Goal: Obtain resource: Obtain resource

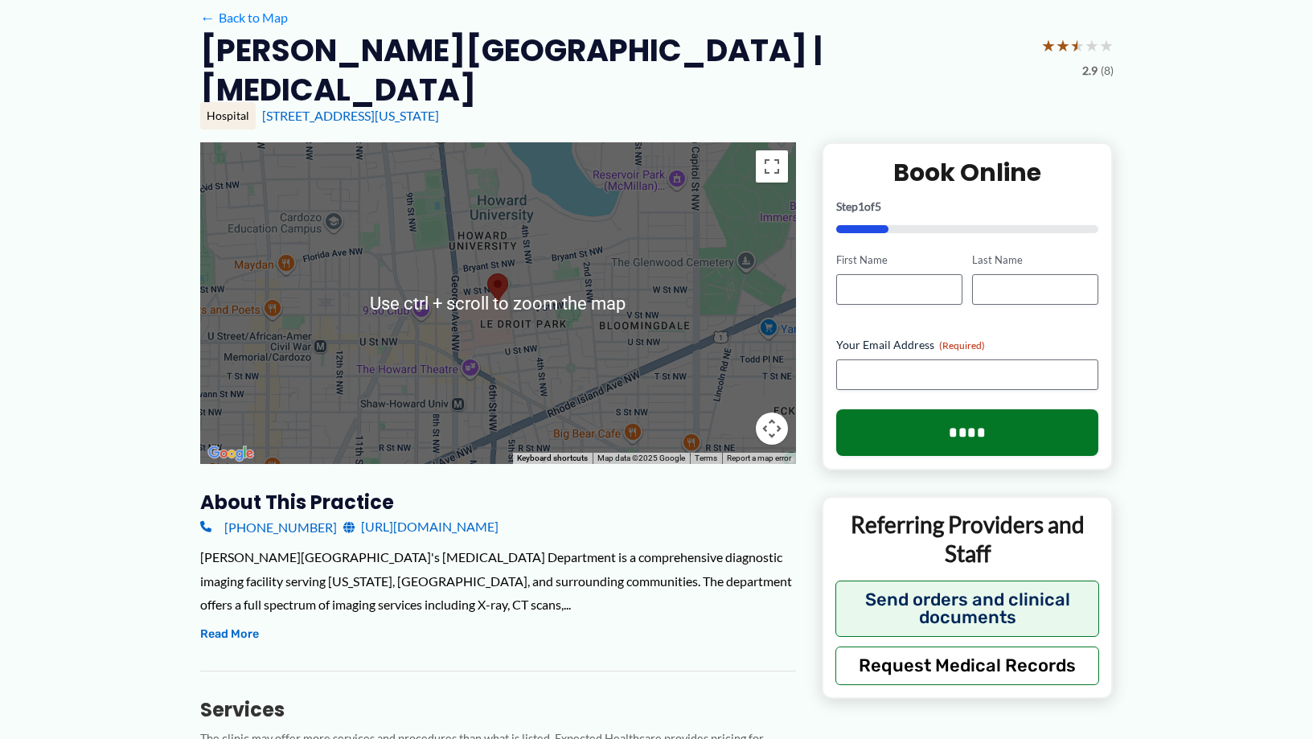
scroll to position [241, 0]
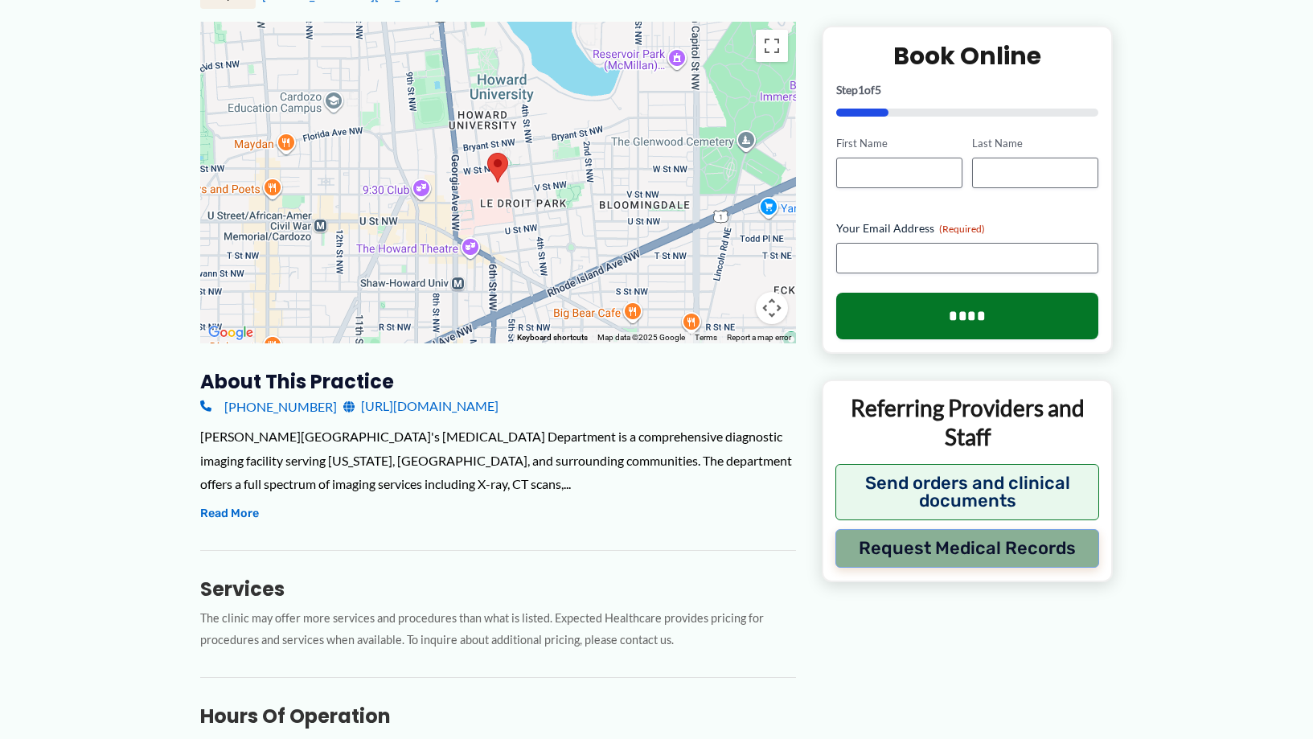
click at [999, 548] on button "Request Medical Records" at bounding box center [967, 547] width 265 height 39
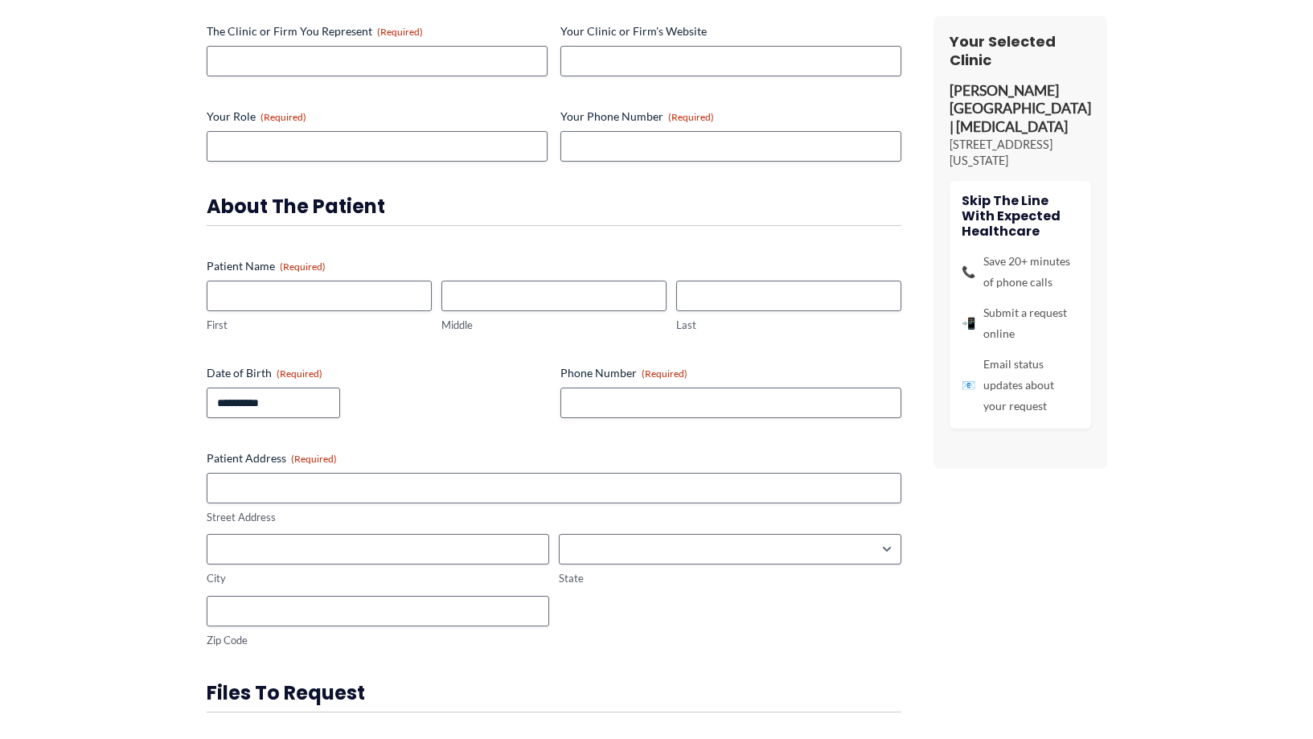
scroll to position [31, 0]
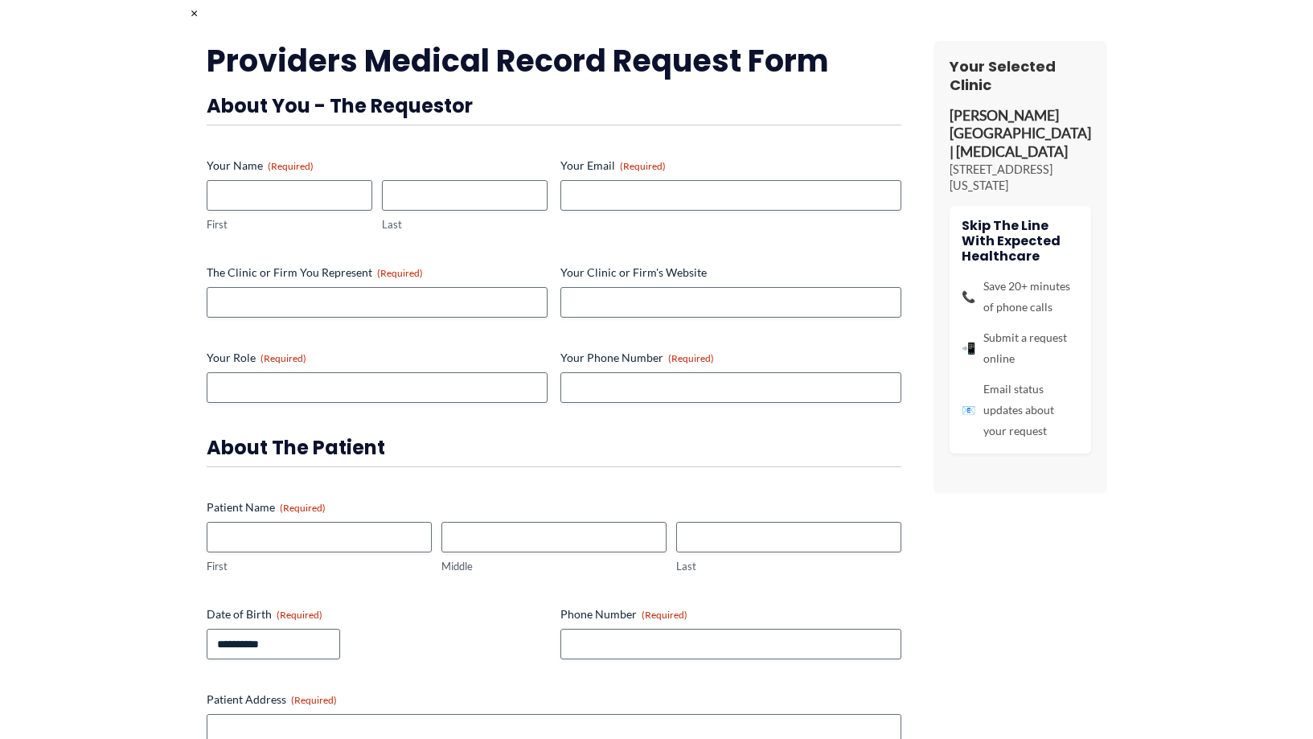
click at [191, 14] on span "×" at bounding box center [194, 12] width 7 height 15
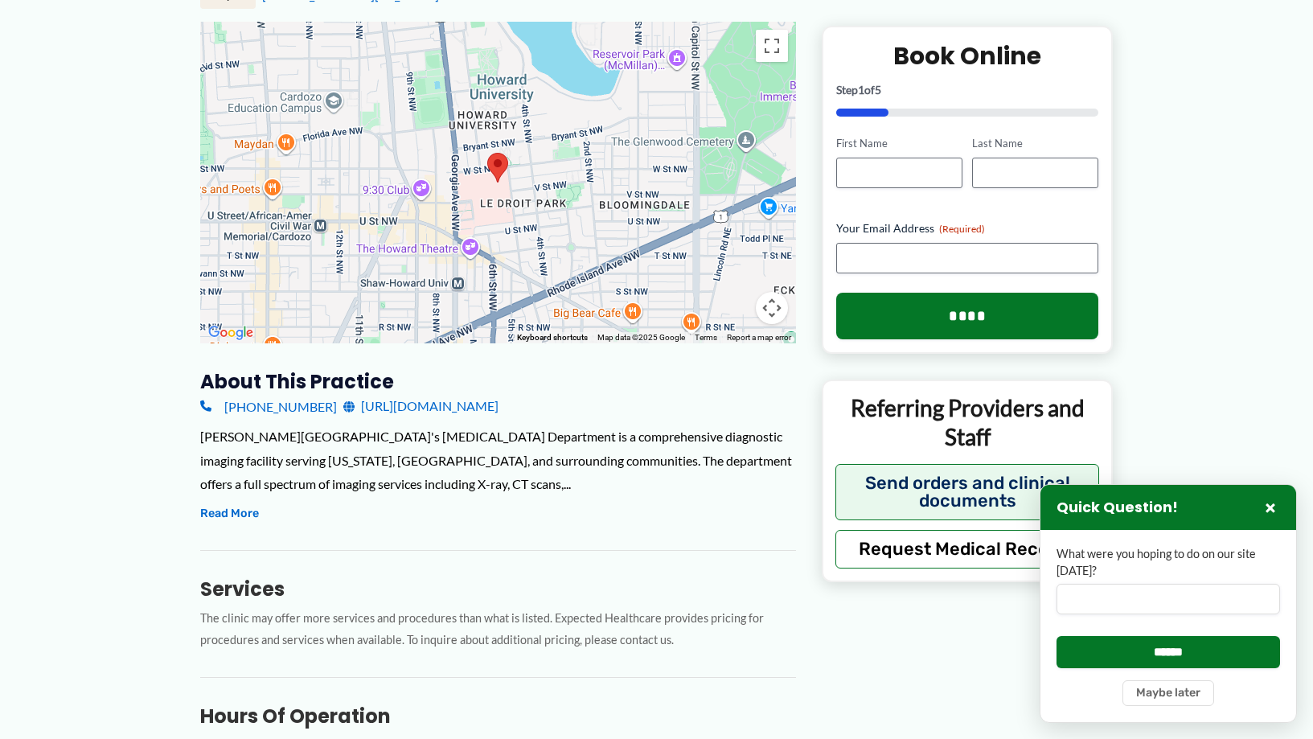
scroll to position [322, 0]
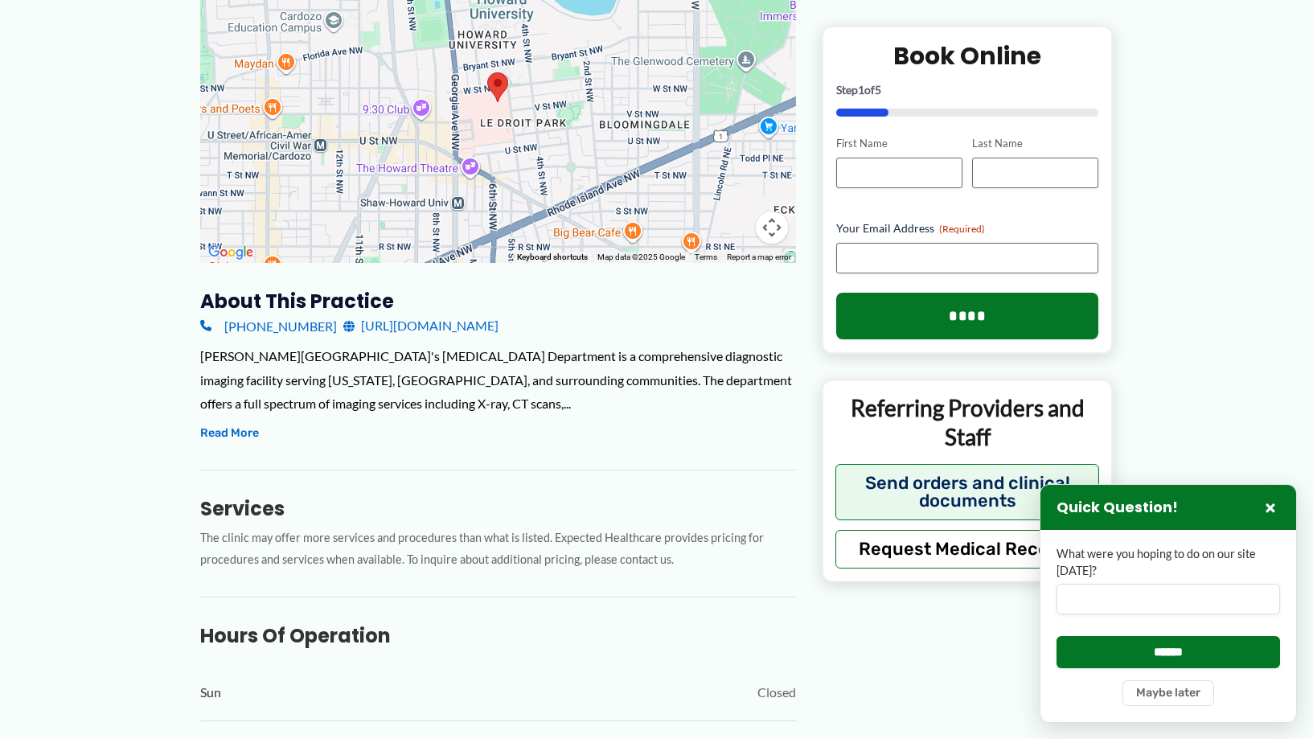
click at [1253, 522] on div "Quick Question! ×" at bounding box center [1168, 507] width 256 height 45
click at [1278, 512] on button "×" at bounding box center [1270, 507] width 19 height 19
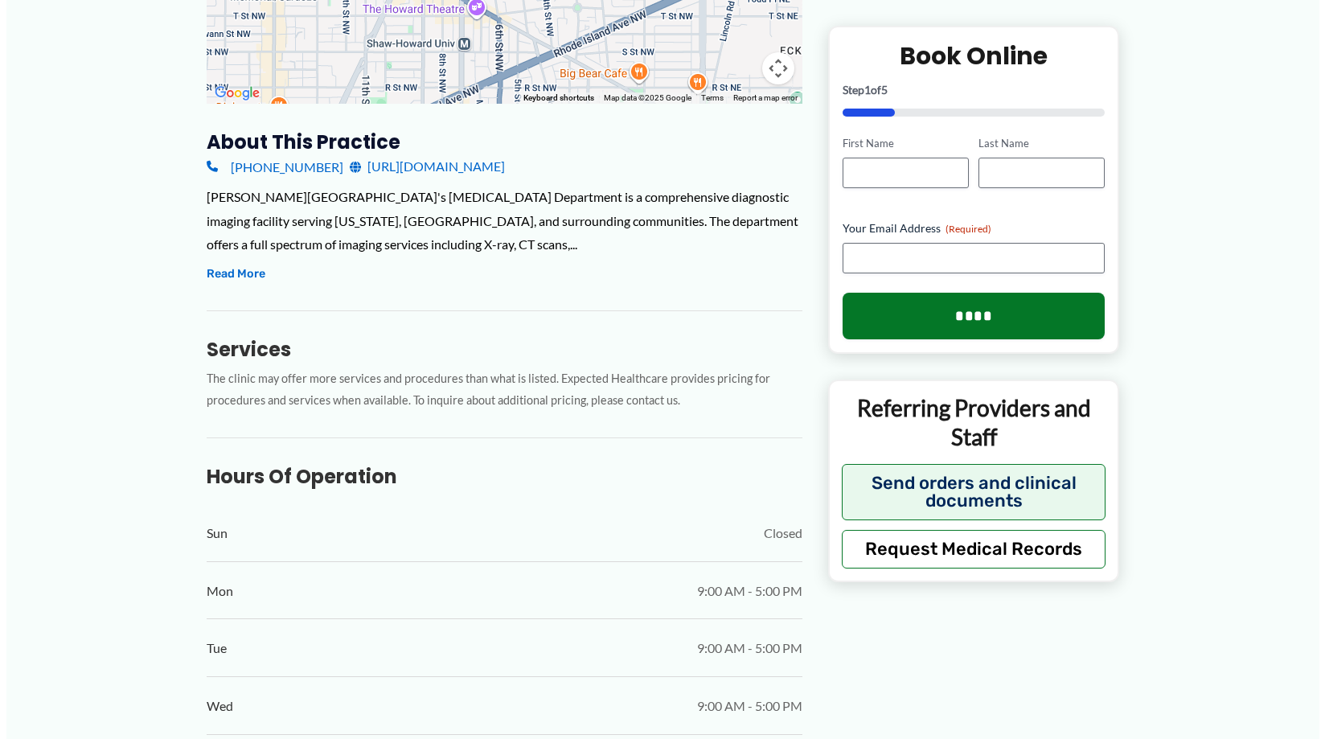
scroll to position [482, 0]
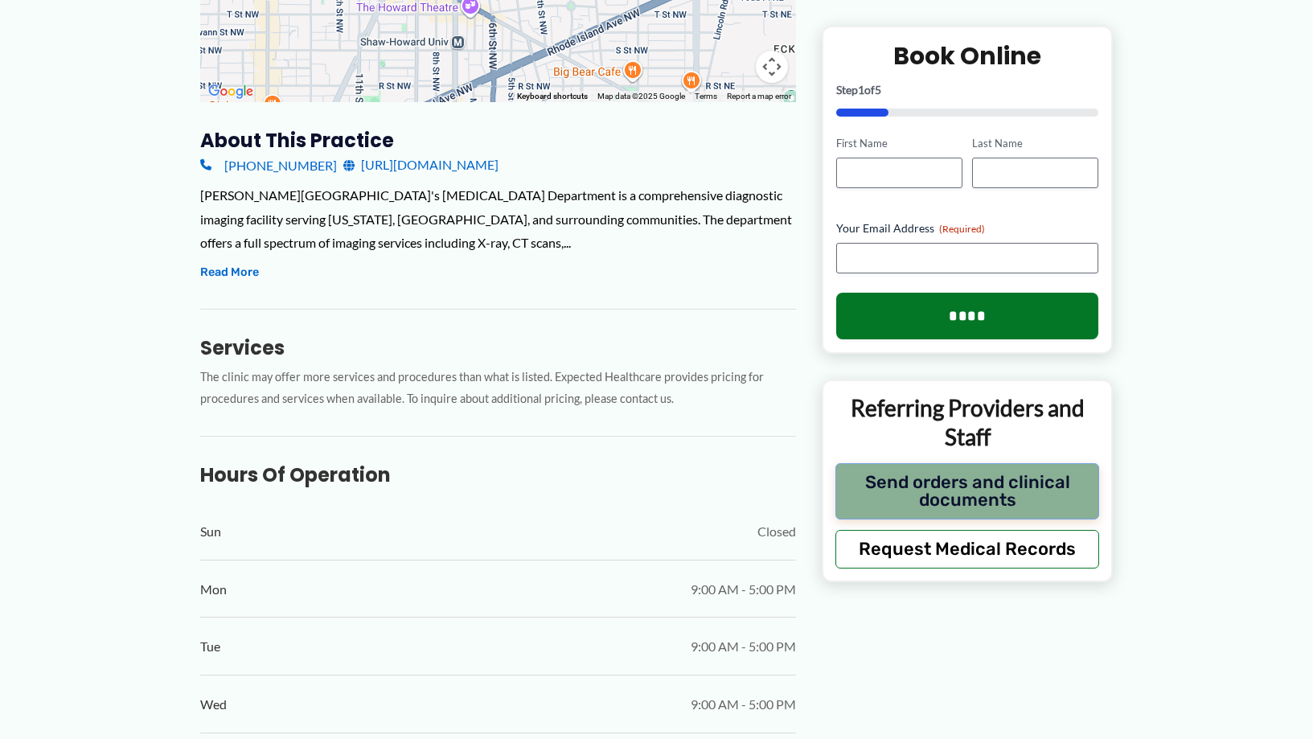
click at [1056, 496] on button "Send orders and clinical documents" at bounding box center [967, 490] width 265 height 56
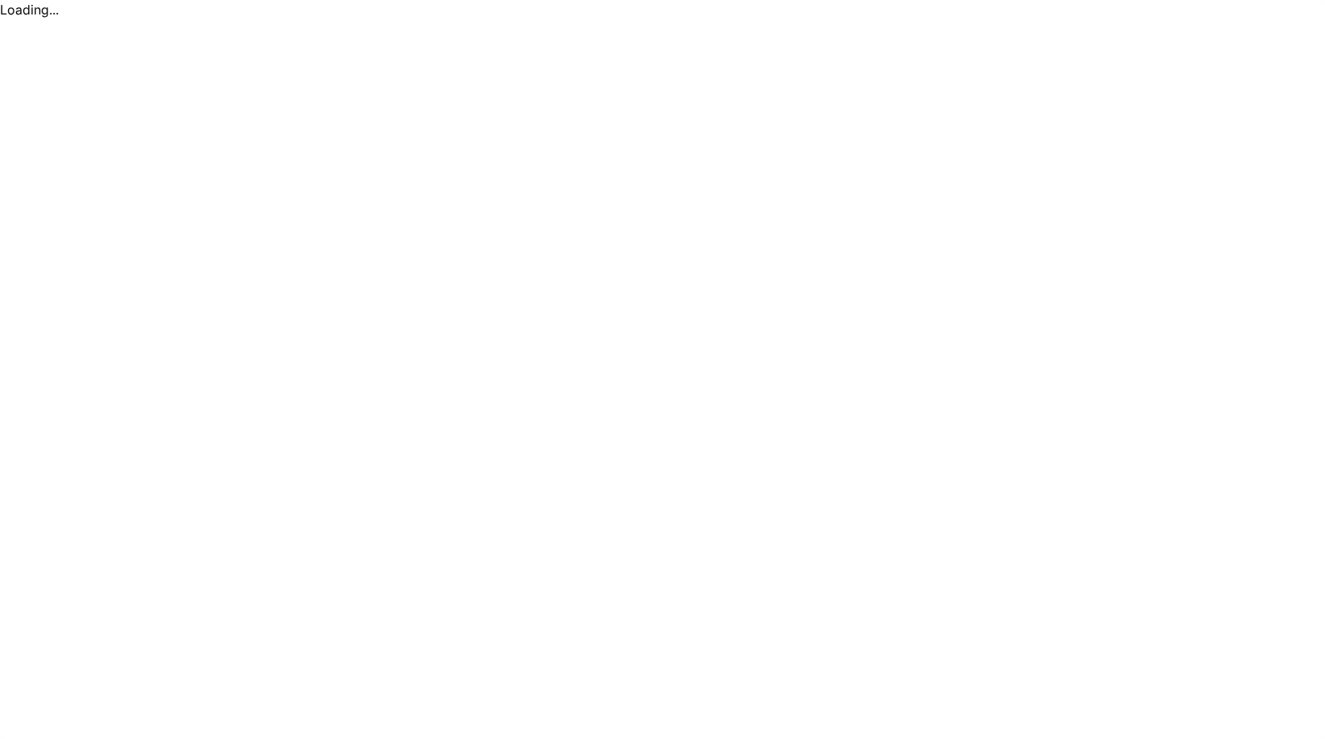
scroll to position [0, 0]
